Goal: Navigation & Orientation: Find specific page/section

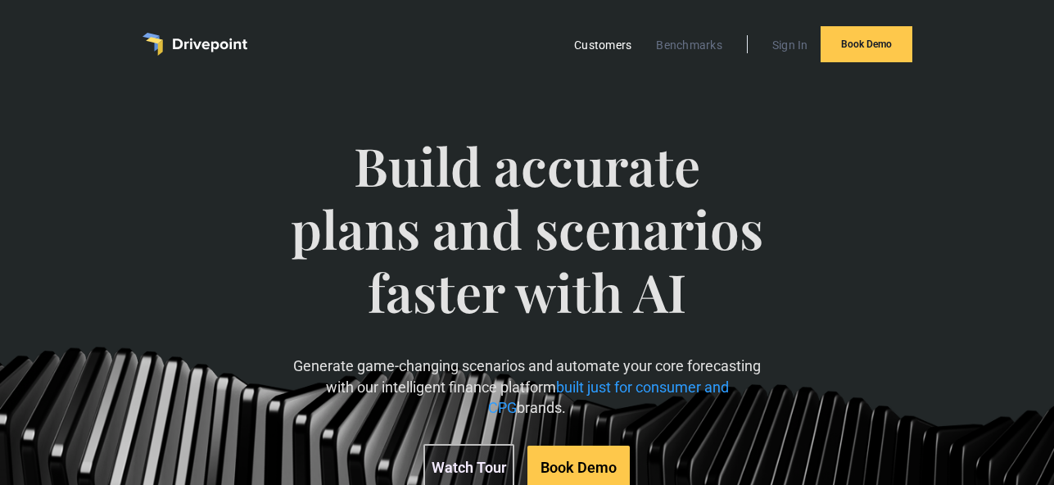
click at [621, 45] on link "Customers" at bounding box center [603, 44] width 74 height 21
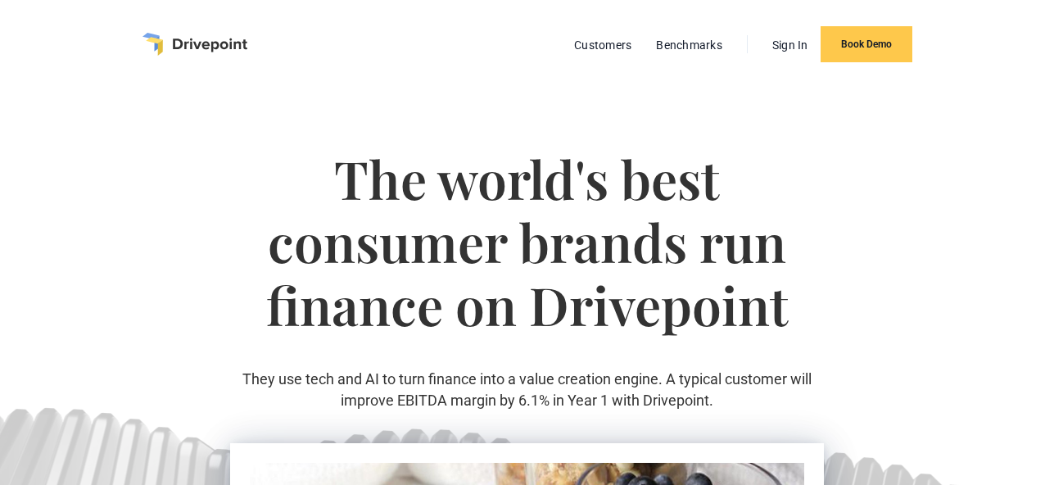
click at [192, 47] on img "home" at bounding box center [195, 44] width 105 height 23
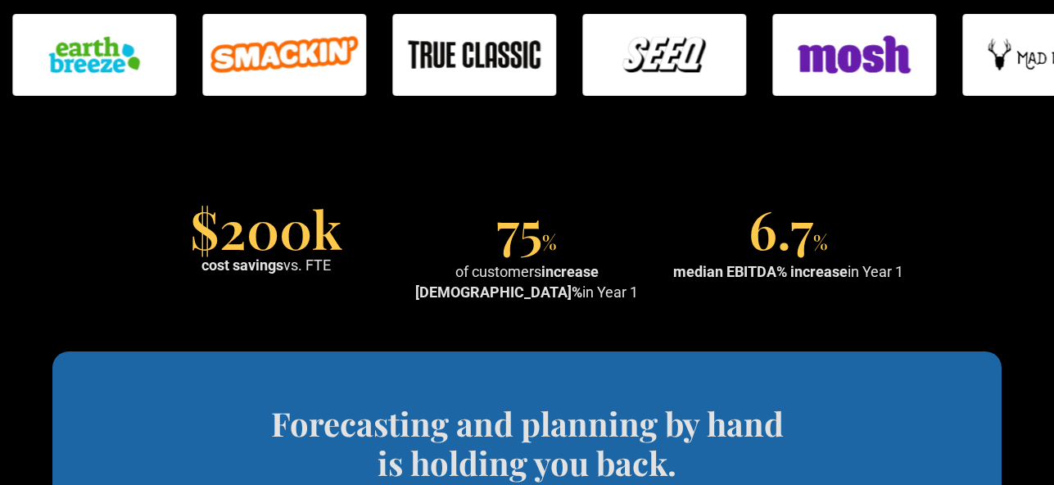
scroll to position [1162, 0]
